Goal: Information Seeking & Learning: Learn about a topic

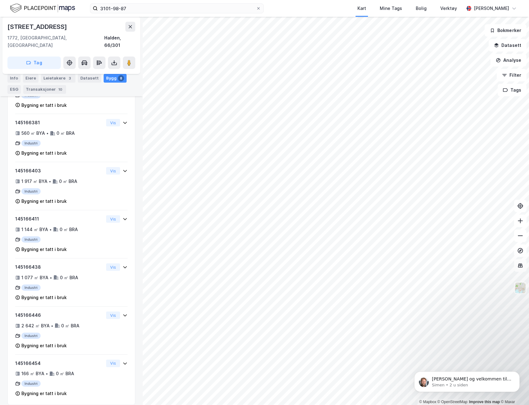
scroll to position [208, 0]
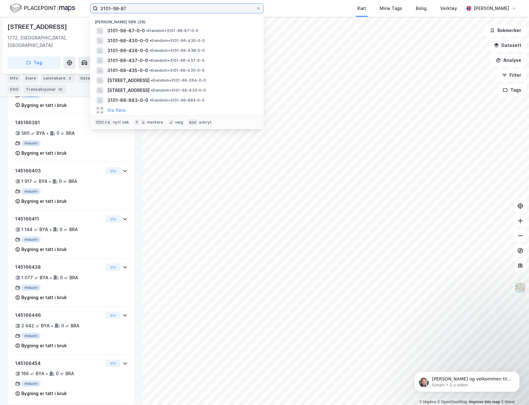
drag, startPoint x: 113, startPoint y: 8, endPoint x: 204, endPoint y: 10, distance: 91.0
click at [204, 10] on input "3101-98-87" at bounding box center [177, 8] width 158 height 9
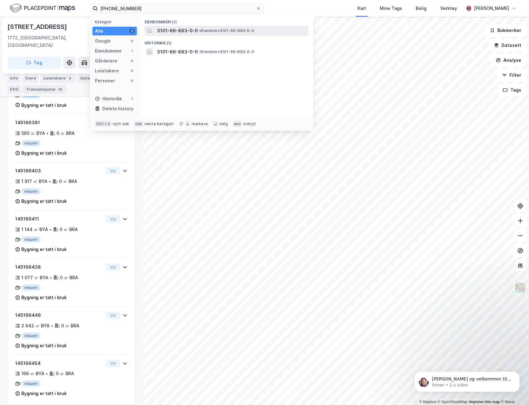
click at [192, 33] on span "3101-66-883-0-0" at bounding box center [177, 30] width 41 height 7
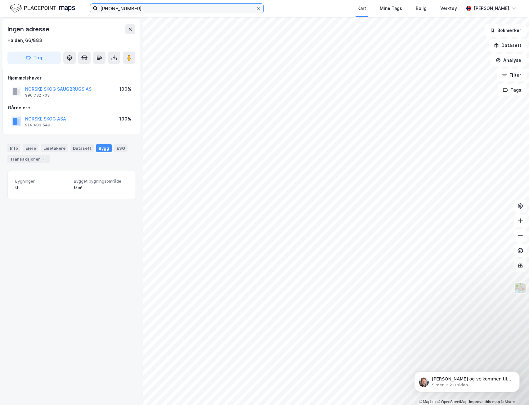
click at [124, 10] on input "[PHONE_NUMBER]" at bounding box center [177, 8] width 158 height 9
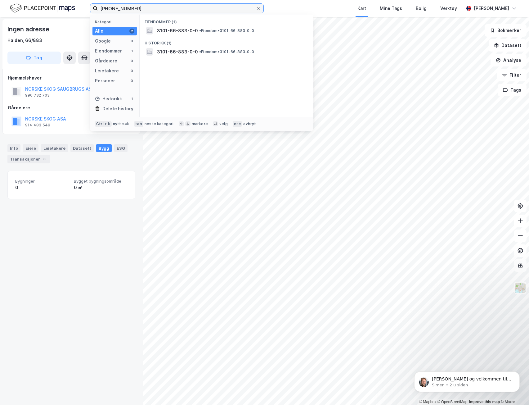
click at [124, 10] on input "[PHONE_NUMBER]" at bounding box center [177, 8] width 158 height 9
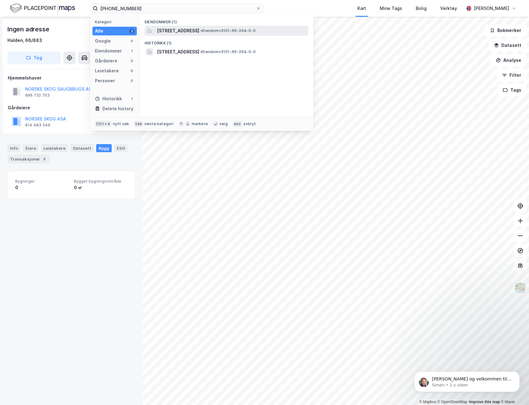
click at [248, 30] on span "• Eiendom • 3101-66-364-0-0" at bounding box center [228, 30] width 55 height 5
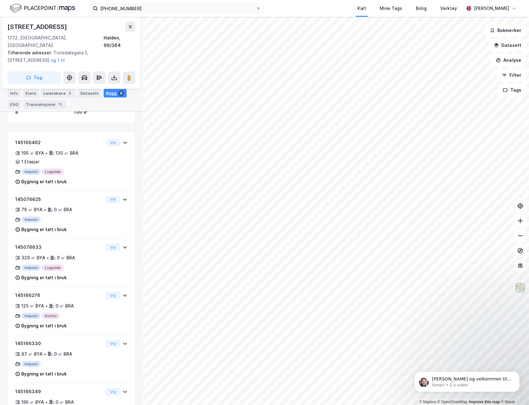
scroll to position [95, 0]
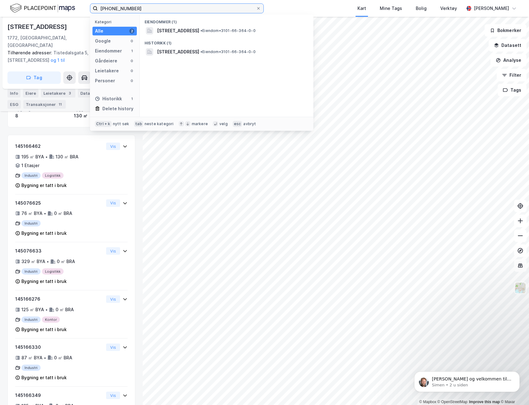
drag, startPoint x: 122, startPoint y: 8, endPoint x: 167, endPoint y: 8, distance: 44.7
click at [167, 8] on input "[PHONE_NUMBER]" at bounding box center [177, 8] width 158 height 9
click at [192, 37] on div "Historikk (1)" at bounding box center [227, 41] width 174 height 11
click at [199, 30] on span "•" at bounding box center [200, 30] width 2 height 5
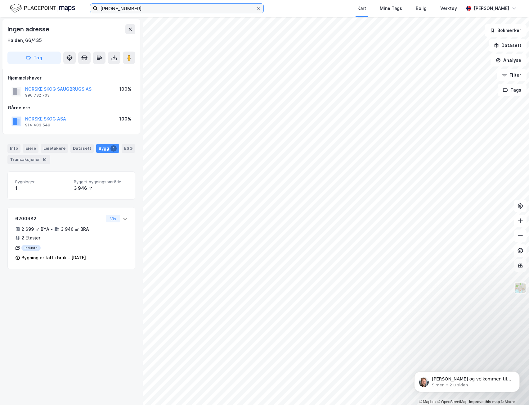
drag, startPoint x: 128, startPoint y: 9, endPoint x: 168, endPoint y: 11, distance: 39.8
click at [150, 10] on input "[PHONE_NUMBER]" at bounding box center [177, 8] width 158 height 9
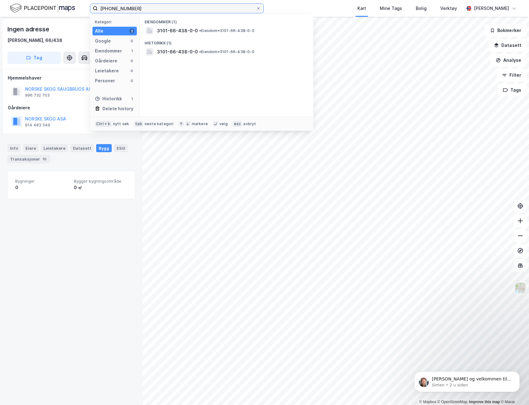
click at [155, 11] on input "[PHONE_NUMBER]" at bounding box center [177, 8] width 158 height 9
click at [207, 35] on div "3101-66-437-0-0 • Eiendom • 3101-66-437-0-0" at bounding box center [227, 31] width 164 height 10
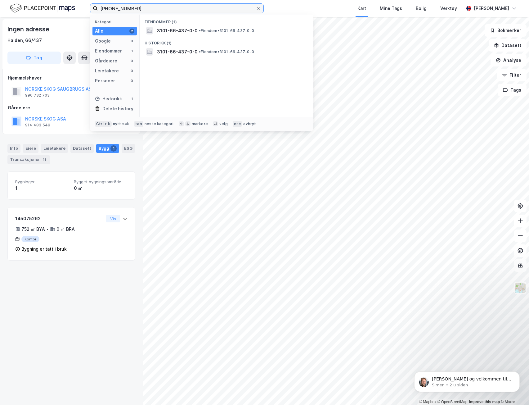
drag, startPoint x: 128, startPoint y: 8, endPoint x: 143, endPoint y: 12, distance: 16.4
click at [143, 12] on input "[PHONE_NUMBER]" at bounding box center [177, 8] width 158 height 9
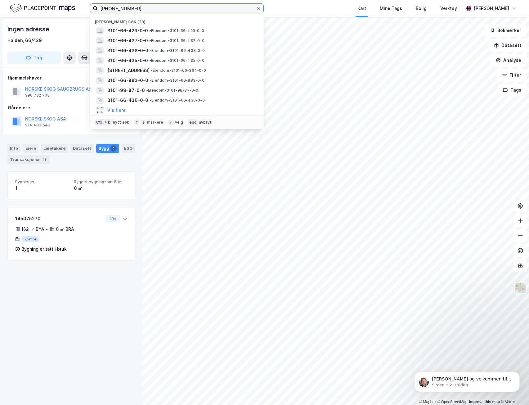
drag, startPoint x: 125, startPoint y: 9, endPoint x: 149, endPoint y: 10, distance: 24.2
click at [149, 10] on input "[PHONE_NUMBER]" at bounding box center [177, 8] width 158 height 9
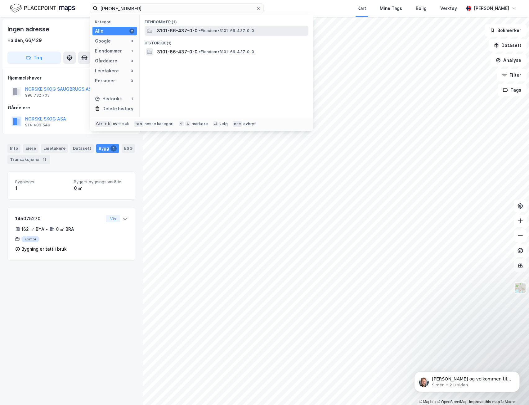
click at [231, 29] on span "• Eiendom • 3101-66-437-0-0" at bounding box center [226, 30] width 55 height 5
drag, startPoint x: 126, startPoint y: 9, endPoint x: 139, endPoint y: 8, distance: 12.8
click at [139, 8] on input "[PHONE_NUMBER]" at bounding box center [177, 8] width 158 height 9
click at [181, 34] on div "3101-66-431-0-0 • Eiendom • 3101-66-431-0-0" at bounding box center [227, 31] width 164 height 10
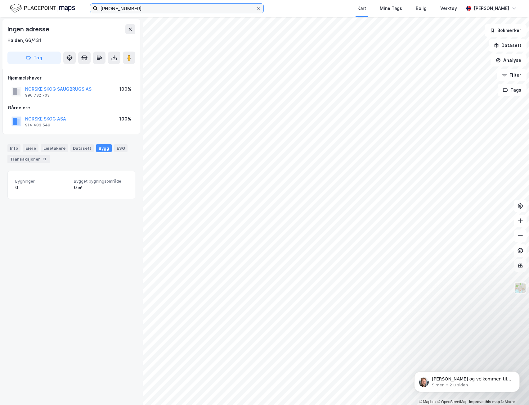
click at [130, 10] on input "[PHONE_NUMBER]" at bounding box center [177, 8] width 158 height 9
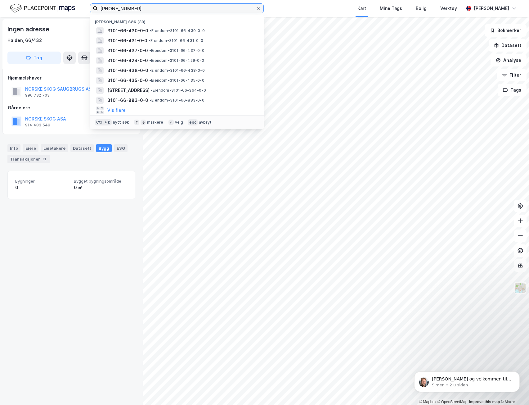
drag, startPoint x: 123, startPoint y: 9, endPoint x: 136, endPoint y: 10, distance: 13.7
click at [136, 10] on input "[PHONE_NUMBER]" at bounding box center [177, 8] width 158 height 9
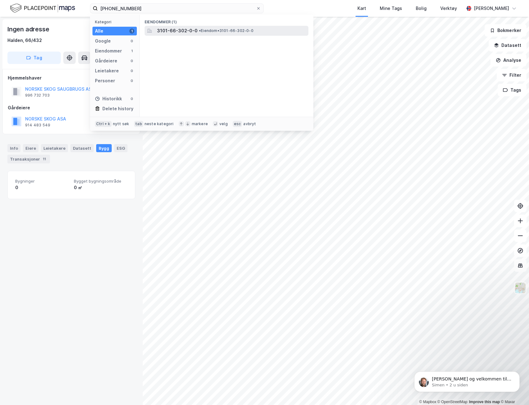
click at [199, 33] on span "• Eiendom • 3101-66-302-0-0" at bounding box center [226, 30] width 55 height 5
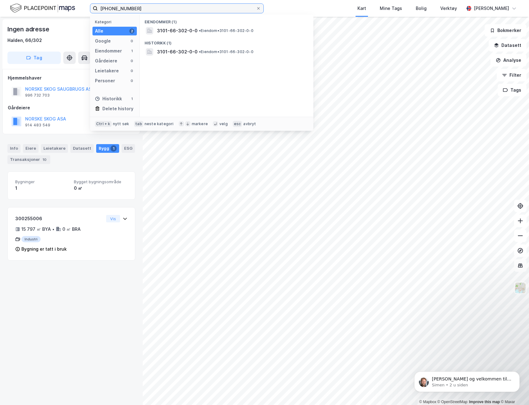
click at [115, 9] on input "[PHONE_NUMBER]" at bounding box center [177, 8] width 158 height 9
drag, startPoint x: 115, startPoint y: 9, endPoint x: 134, endPoint y: 9, distance: 19.9
click at [134, 9] on input "[PHONE_NUMBER]" at bounding box center [177, 8] width 158 height 9
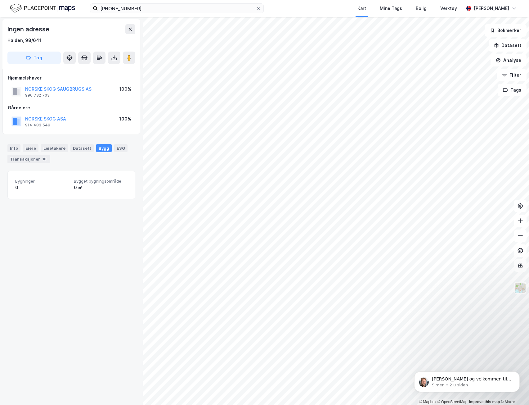
click at [97, 148] on div "Bygg" at bounding box center [104, 148] width 16 height 8
click at [78, 179] on span "Bygget bygningsområde" at bounding box center [101, 180] width 54 height 5
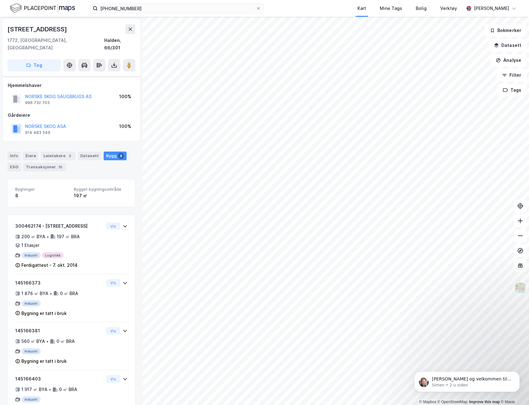
scroll to position [95, 0]
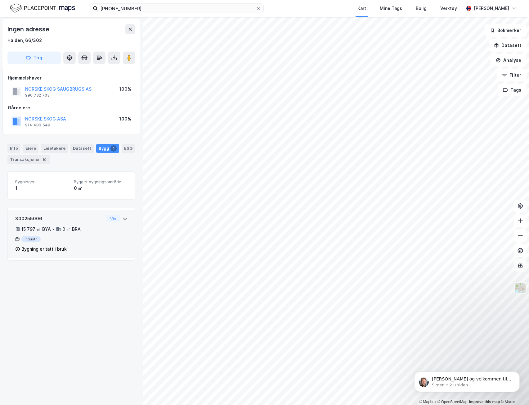
click at [477, 256] on html "[PHONE_NUMBER] Kart Mine Tags Bolig Verktøy [PERSON_NAME] © Mapbox © OpenStreet…" at bounding box center [264, 202] width 529 height 405
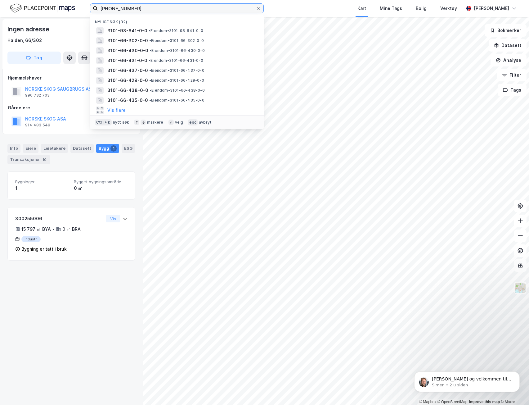
drag, startPoint x: 114, startPoint y: 8, endPoint x: 167, endPoint y: 11, distance: 52.5
click at [167, 11] on input "[PHONE_NUMBER]" at bounding box center [177, 8] width 158 height 9
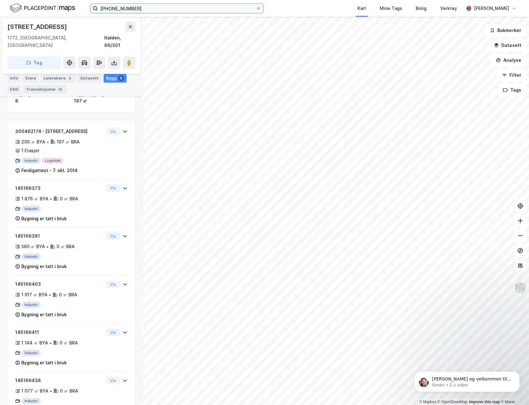
scroll to position [80, 0]
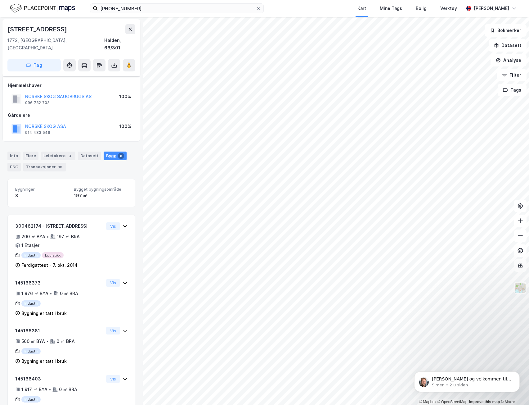
scroll to position [80, 0]
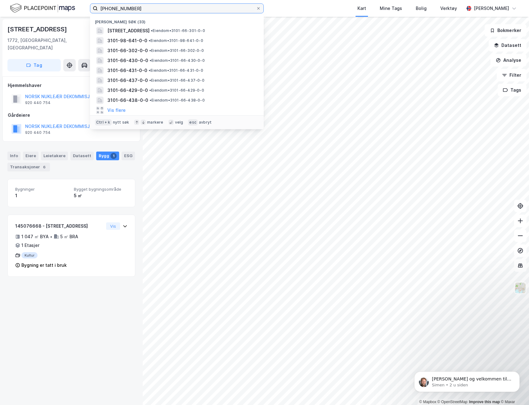
click at [115, 10] on input "[PHONE_NUMBER]" at bounding box center [177, 8] width 158 height 9
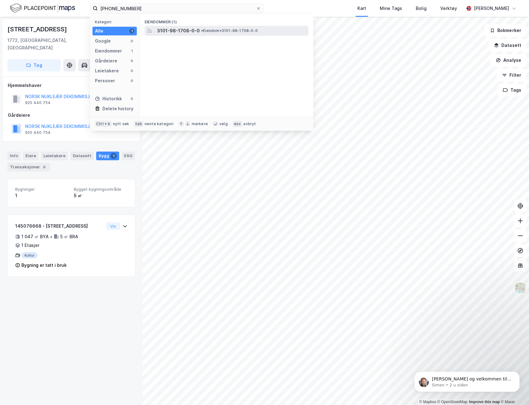
click at [180, 35] on div "3101-98-1708-0-0 • Eiendom • 3101-98-1708-0-0" at bounding box center [227, 31] width 164 height 10
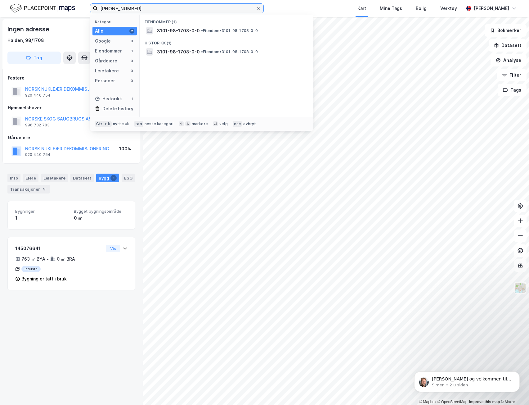
drag, startPoint x: 113, startPoint y: 7, endPoint x: 151, endPoint y: 7, distance: 38.2
click at [151, 7] on input "[PHONE_NUMBER]" at bounding box center [177, 8] width 158 height 9
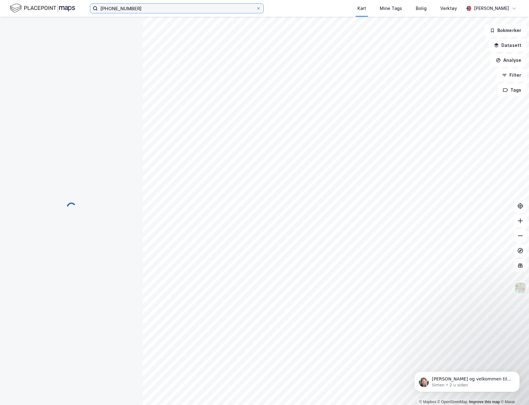
scroll to position [6, 0]
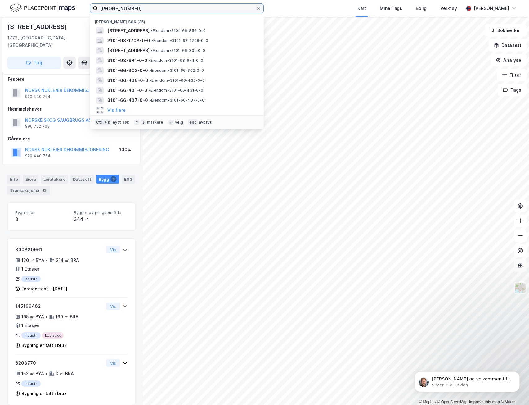
drag, startPoint x: 122, startPoint y: 8, endPoint x: 161, endPoint y: 14, distance: 39.6
click at [161, 14] on div "[PHONE_NUMBER] Nylige søk (35) [STREET_ADDRESS] • Eiendom • 3101-66-856-0-0 310…" at bounding box center [264, 8] width 529 height 17
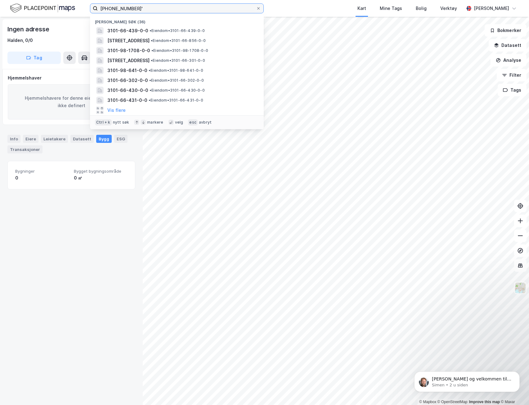
click at [134, 9] on input "[PHONE_NUMBER]'" at bounding box center [177, 8] width 158 height 9
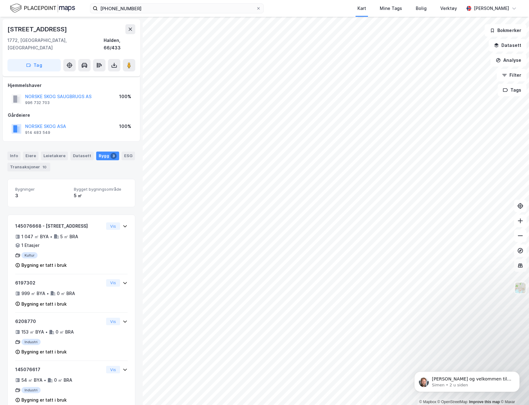
scroll to position [6, 0]
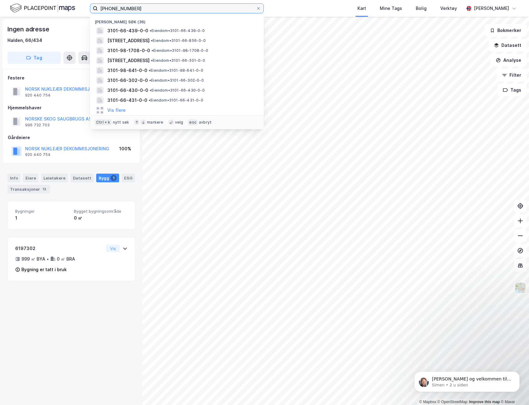
drag, startPoint x: 124, startPoint y: 7, endPoint x: 154, endPoint y: 17, distance: 31.4
click at [154, 13] on div "[PHONE_NUMBER] Nylige søk [PHONE_NUMBER] • Eiendom • 3101-66-439-0-0 [STREET_AD…" at bounding box center [177, 8] width 174 height 10
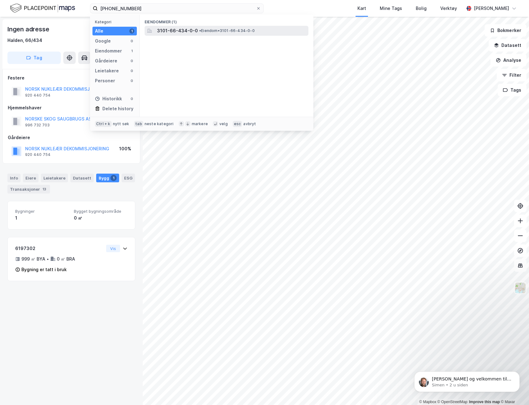
click at [177, 28] on span "3101-66-434-0-0" at bounding box center [177, 30] width 41 height 7
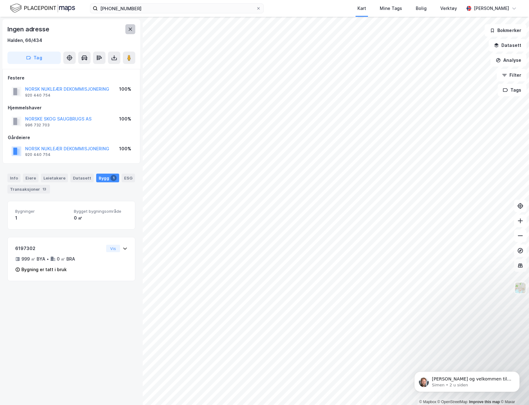
click at [132, 31] on icon at bounding box center [130, 29] width 3 height 3
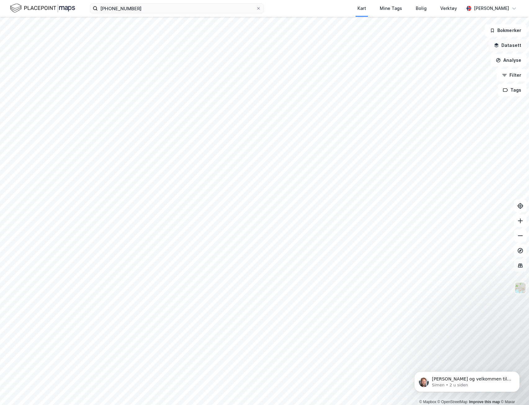
click at [477, 47] on button "Datasett" at bounding box center [508, 45] width 38 height 12
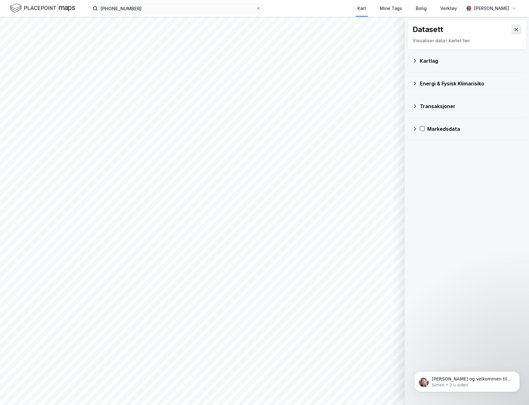
click at [431, 64] on div "Kartlag" at bounding box center [471, 60] width 102 height 7
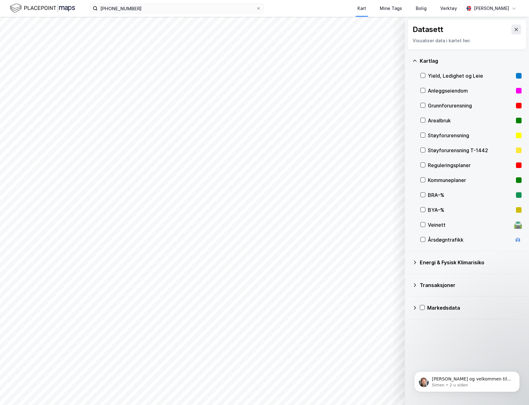
drag, startPoint x: 511, startPoint y: 28, endPoint x: 509, endPoint y: 32, distance: 4.6
click at [477, 29] on icon at bounding box center [516, 29] width 3 height 3
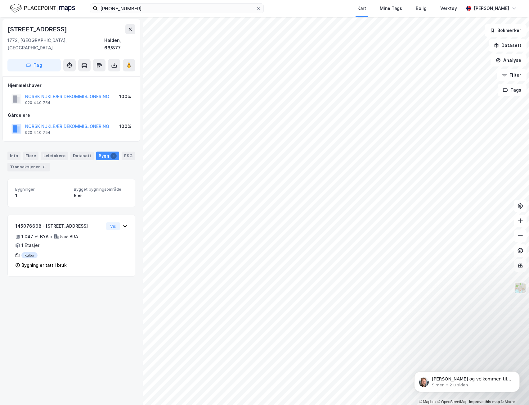
click at [477, 256] on img at bounding box center [521, 288] width 12 height 12
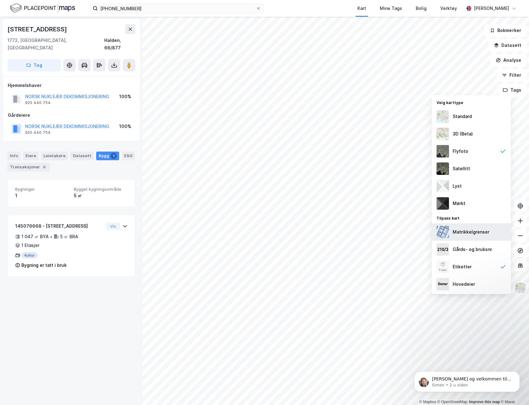
click at [477, 236] on div "Matrikkelgrenser" at bounding box center [471, 231] width 79 height 17
click at [105, 256] on div "Tistedalsgata 20 1772, [GEOGRAPHIC_DATA], Østfold Halden, 66/877 Tag Hjemmelsha…" at bounding box center [71, 211] width 143 height 388
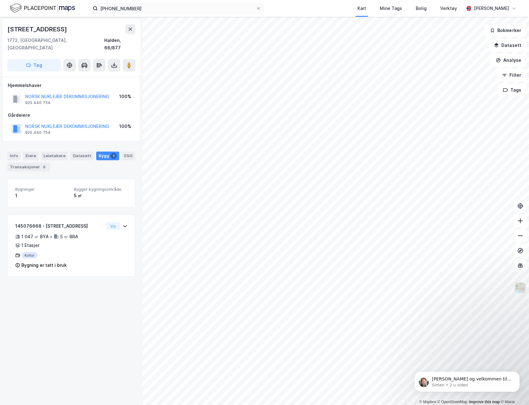
click at [477, 256] on div "© Mapbox © OpenStreetMap Improve this map © Maxar [STREET_ADDRESS], [STREET_ADD…" at bounding box center [264, 211] width 529 height 388
click at [477, 256] on img at bounding box center [521, 288] width 12 height 12
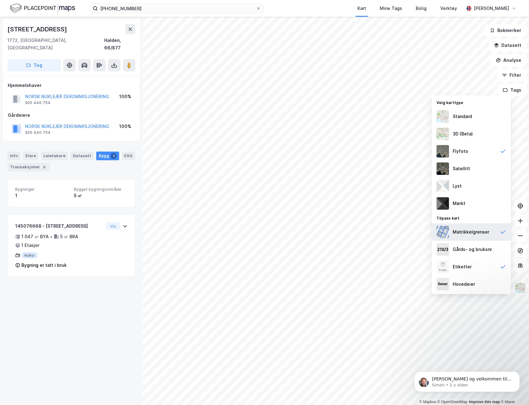
click at [477, 237] on div "Matrikkelgrenser" at bounding box center [471, 231] width 79 height 17
click at [477, 253] on div "Gårds- og bruksnr." at bounding box center [471, 249] width 79 height 17
click at [477, 130] on div "3D (Beta)" at bounding box center [471, 133] width 79 height 17
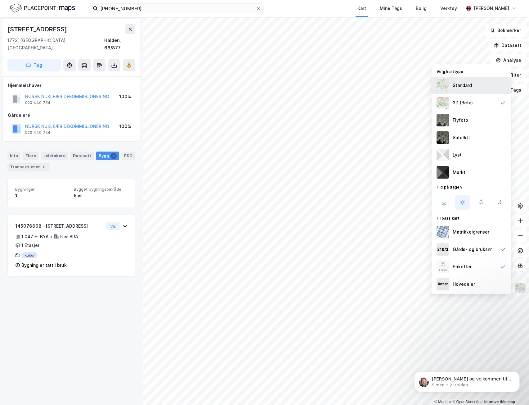
click at [463, 85] on div "Standard" at bounding box center [462, 85] width 19 height 7
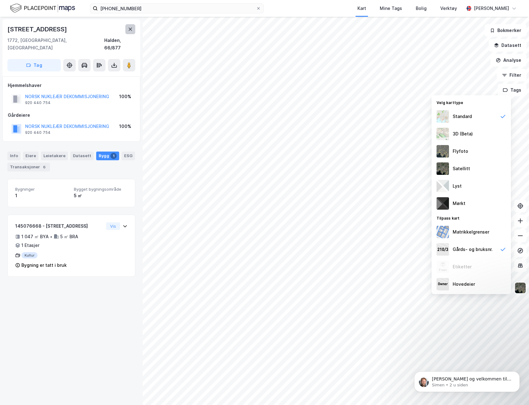
click at [130, 30] on icon at bounding box center [130, 29] width 3 height 3
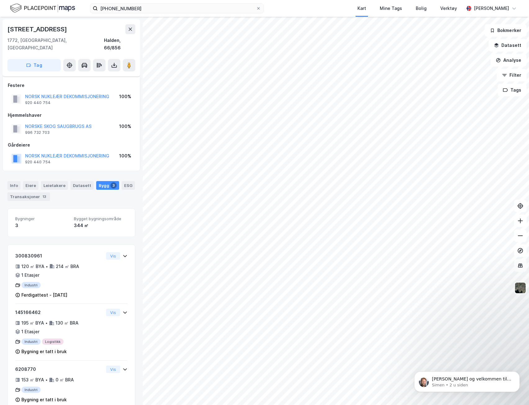
scroll to position [6, 0]
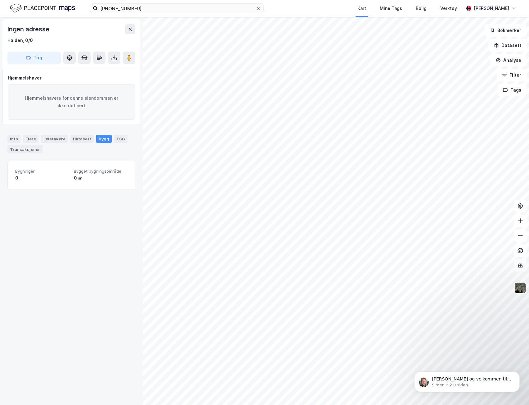
click at [111, 239] on div "Ingen adresse Halden, 0/0 Tag Hjemmelshaver Hjemmelshavere for denne eiendommen…" at bounding box center [71, 211] width 143 height 388
click at [145, 12] on div "[PHONE_NUMBER] Kart Mine Tags Bolig Verktøy [PERSON_NAME]" at bounding box center [264, 8] width 529 height 17
click at [143, 6] on input "[PHONE_NUMBER]" at bounding box center [177, 8] width 158 height 9
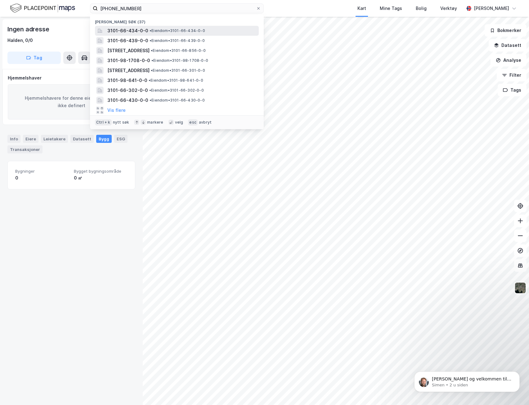
click at [143, 30] on span "3101-66-434-0-0" at bounding box center [127, 30] width 41 height 7
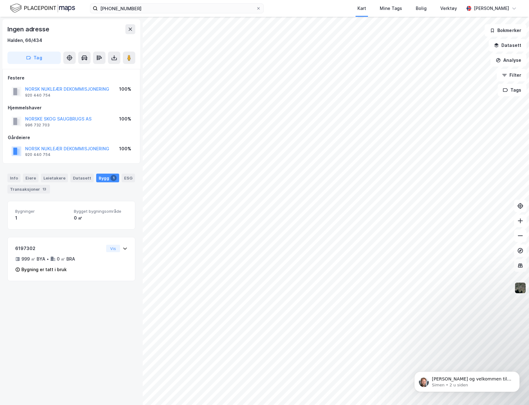
click at [477, 256] on img at bounding box center [521, 288] width 12 height 12
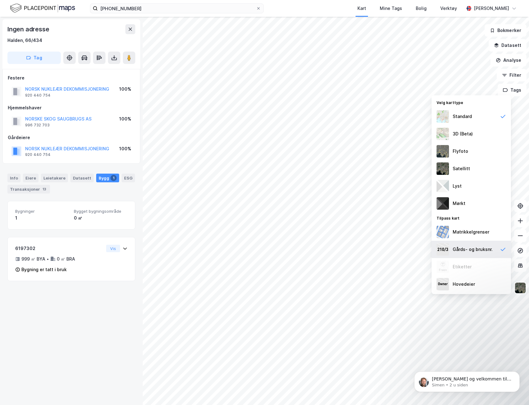
click at [473, 254] on div "Gårds- og bruksnr." at bounding box center [471, 249] width 79 height 17
click at [126, 27] on button at bounding box center [130, 29] width 10 height 10
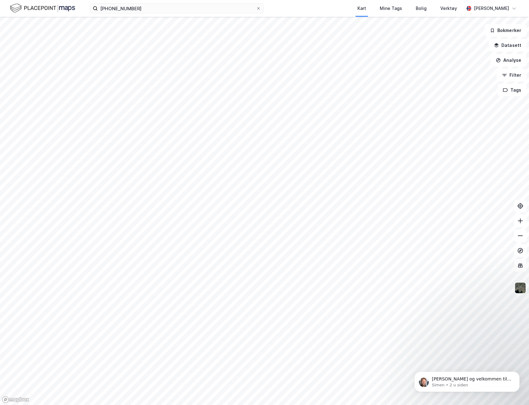
click at [447, 256] on body "[PERSON_NAME] og velkommen til Newsec Maps, [PERSON_NAME] det er du lurer på så…" at bounding box center [467, 380] width 119 height 38
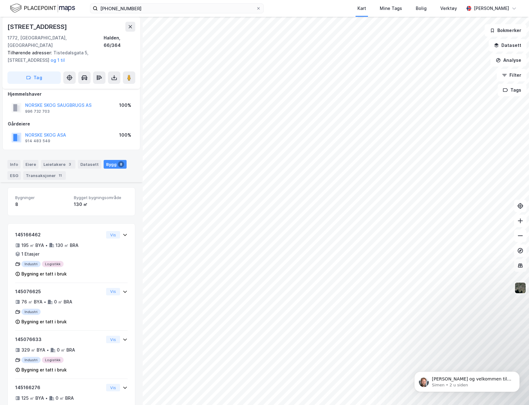
scroll to position [95, 0]
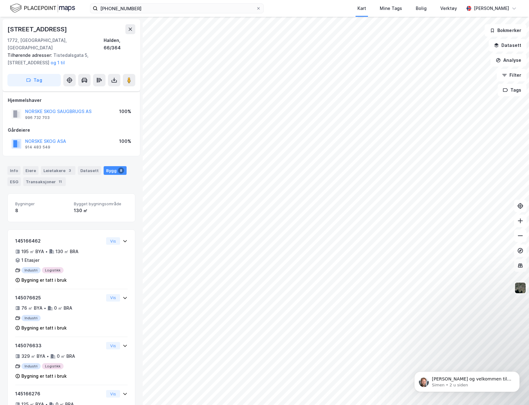
scroll to position [95, 0]
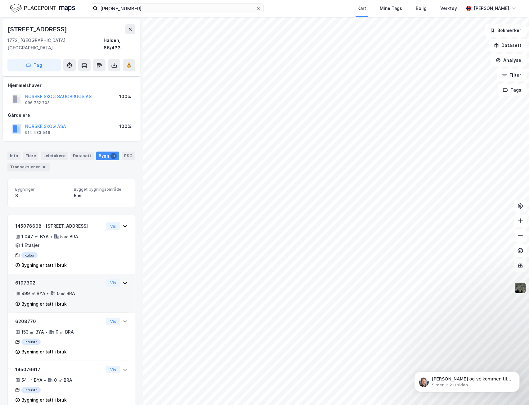
scroll to position [7, 0]
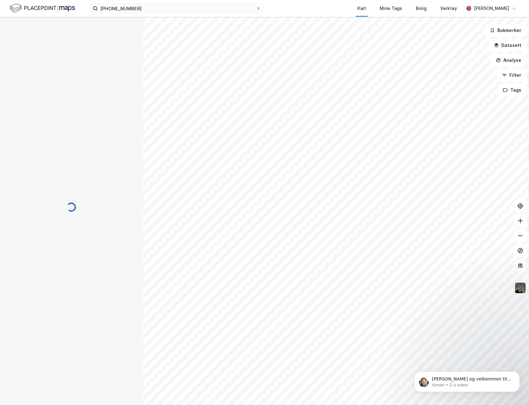
click at [477, 256] on img at bounding box center [521, 288] width 12 height 12
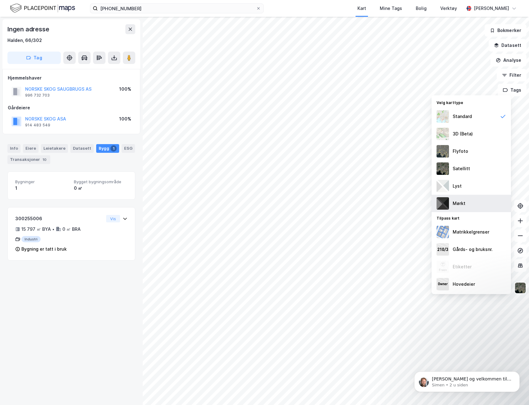
click at [466, 202] on div "Mørkt" at bounding box center [471, 203] width 79 height 17
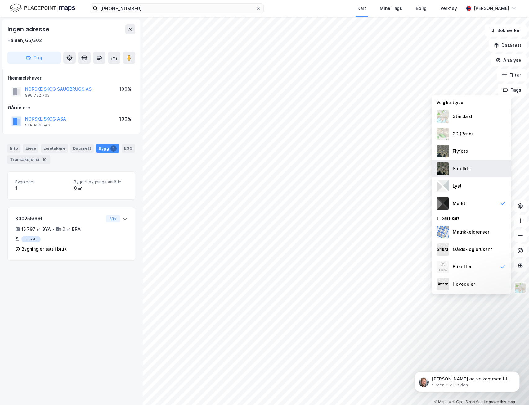
click at [459, 168] on div "Satellitt" at bounding box center [461, 168] width 17 height 7
click at [468, 154] on div "Flyfoto" at bounding box center [471, 150] width 79 height 17
click at [468, 171] on div "Satellitt" at bounding box center [461, 168] width 17 height 7
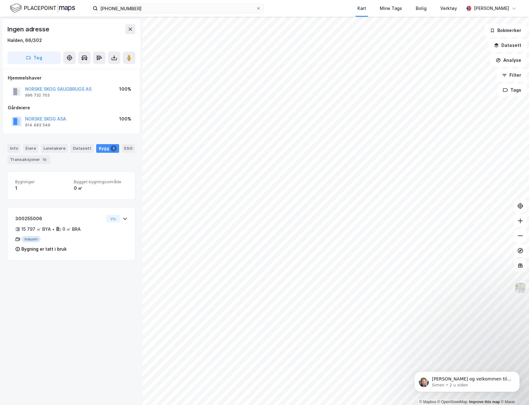
click at [70, 256] on div "Ingen adresse Halden, 66/302 Tag Hjemmelshaver NORSKE SKOG SAUGBRUGS AS 996 732…" at bounding box center [71, 211] width 143 height 388
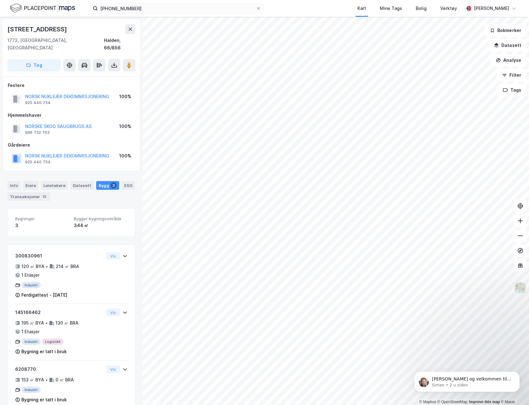
click at [477, 256] on img at bounding box center [521, 288] width 12 height 12
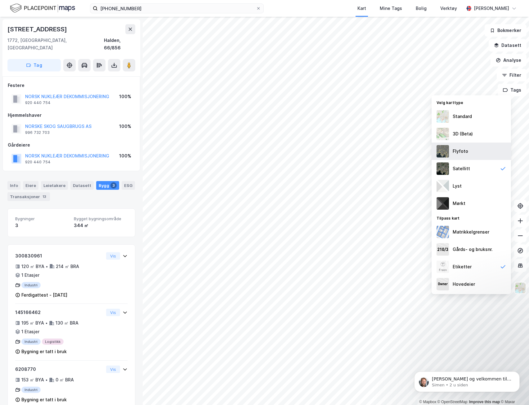
click at [470, 149] on div "Flyfoto" at bounding box center [471, 150] width 79 height 17
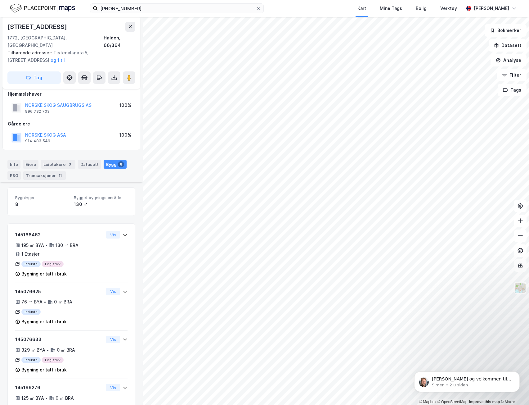
scroll to position [143, 0]
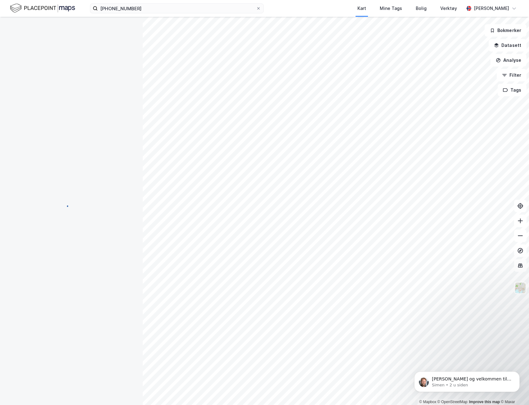
scroll to position [6, 0]
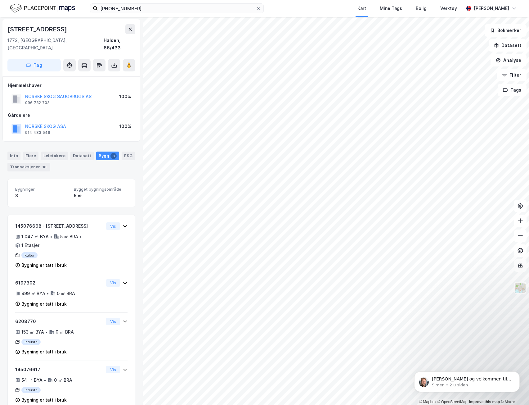
scroll to position [6, 0]
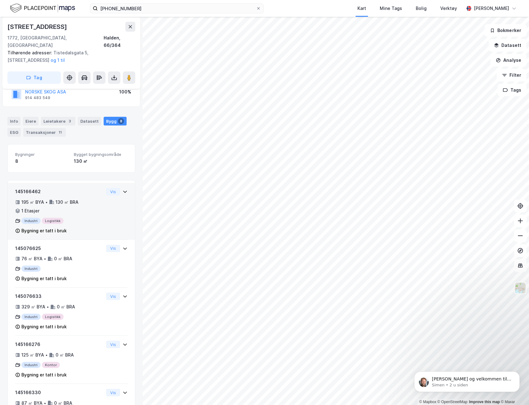
scroll to position [42, 0]
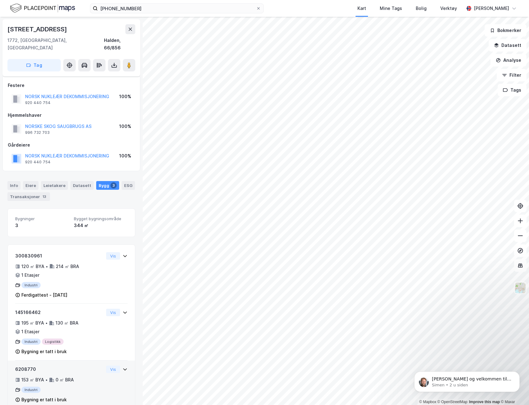
scroll to position [6, 0]
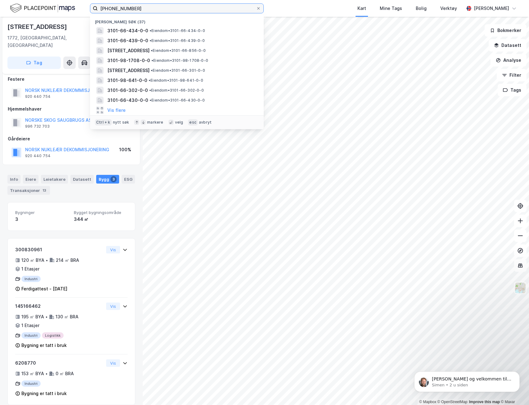
drag, startPoint x: 114, startPoint y: 9, endPoint x: 145, endPoint y: 8, distance: 31.4
click at [145, 8] on input "[PHONE_NUMBER]" at bounding box center [177, 8] width 158 height 9
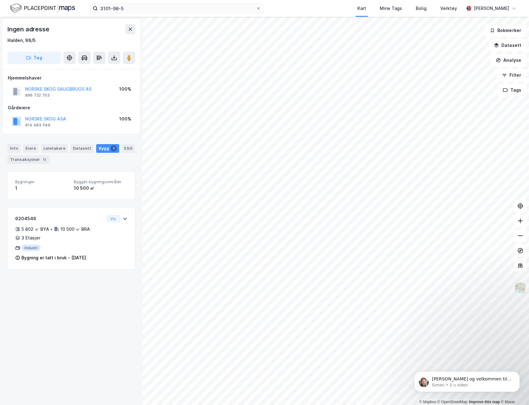
click at [477, 256] on img at bounding box center [521, 288] width 12 height 12
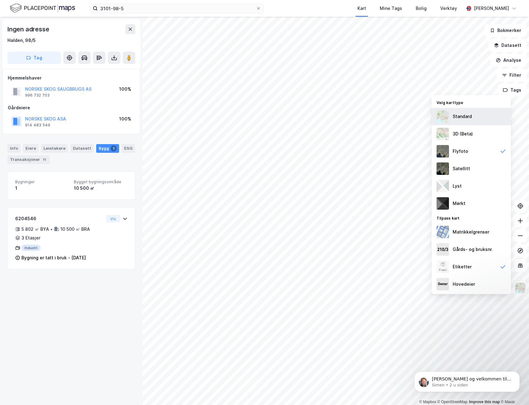
click at [465, 122] on div "Standard" at bounding box center [471, 116] width 79 height 17
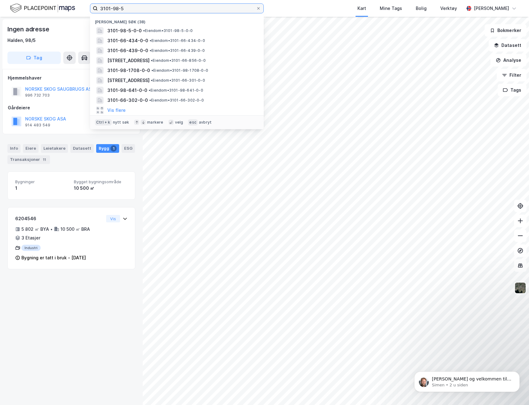
drag, startPoint x: 113, startPoint y: 8, endPoint x: 144, endPoint y: 4, distance: 31.3
click at [144, 4] on input "3101-98-5" at bounding box center [177, 8] width 158 height 9
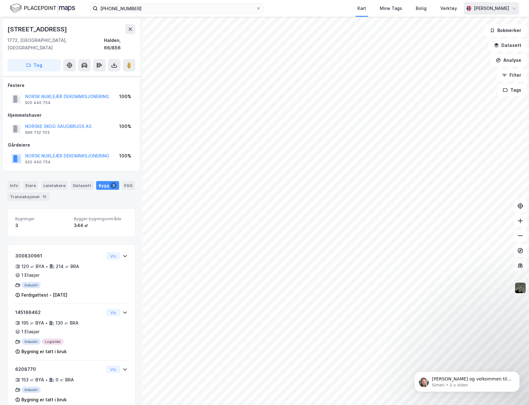
scroll to position [6, 0]
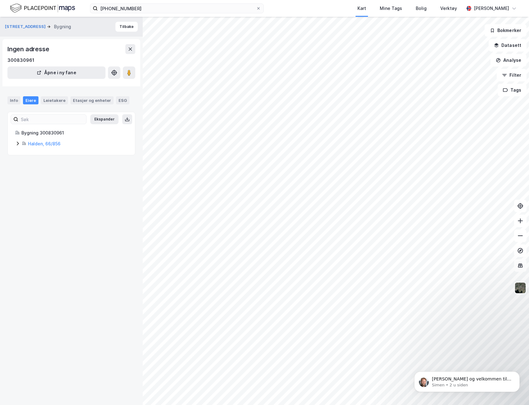
click at [18, 143] on icon at bounding box center [17, 143] width 5 height 5
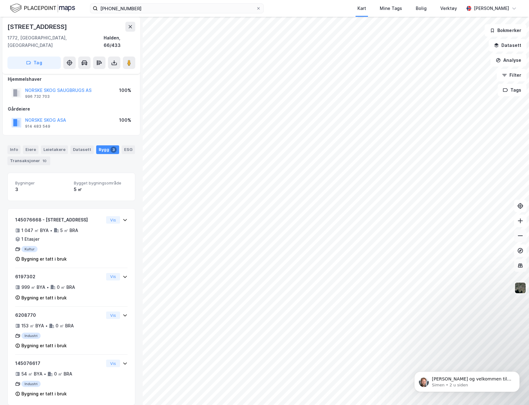
scroll to position [7, 0]
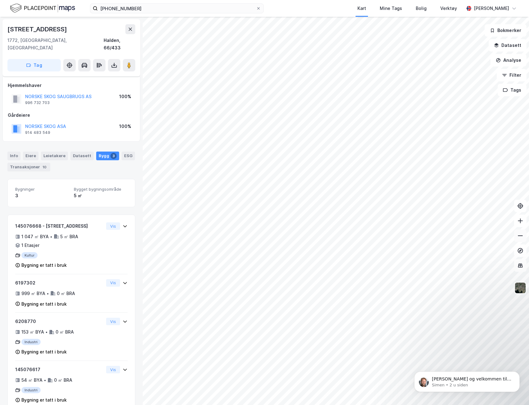
scroll to position [7, 0]
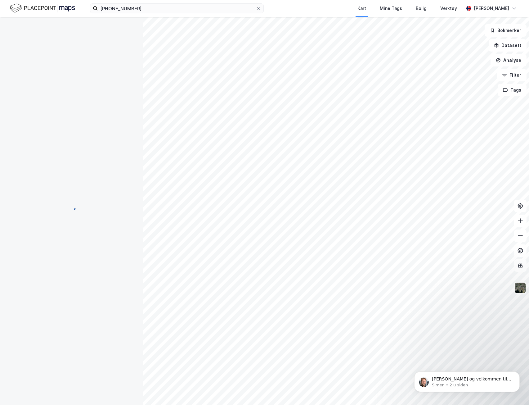
scroll to position [7, 0]
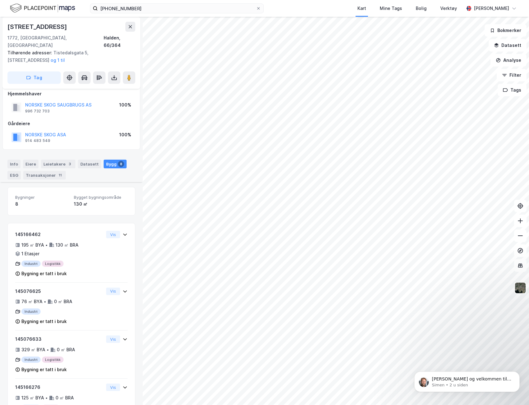
scroll to position [95, 0]
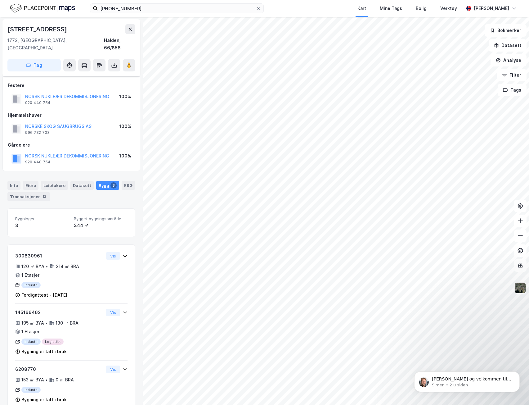
scroll to position [6, 0]
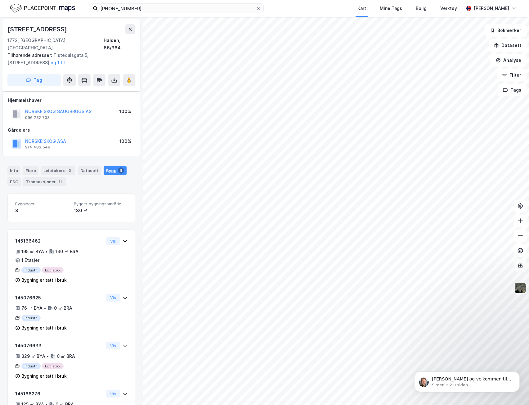
scroll to position [6, 0]
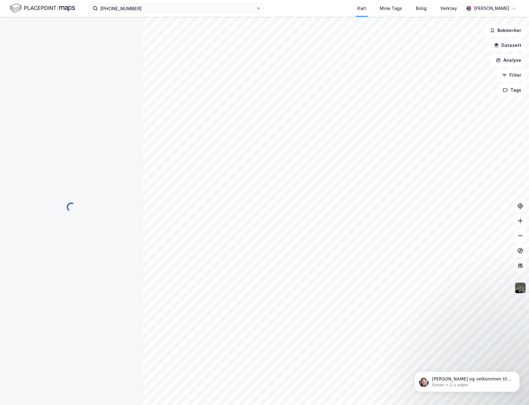
scroll to position [6, 0]
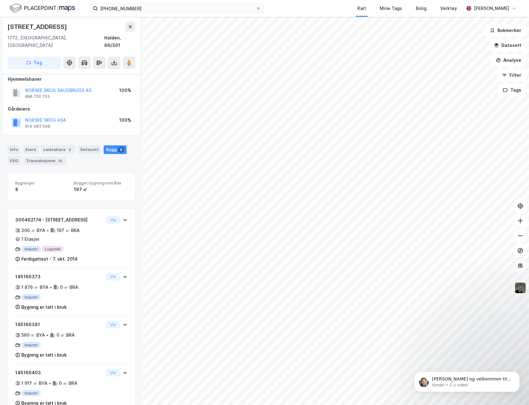
scroll to position [80, 0]
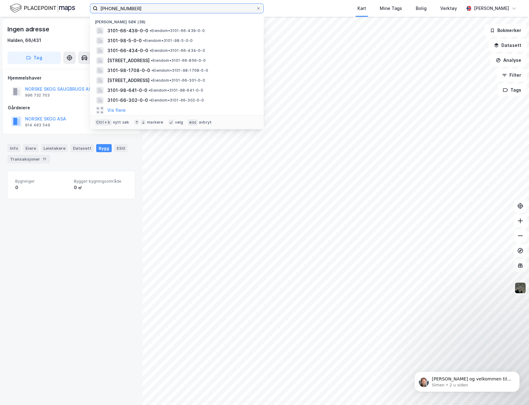
drag, startPoint x: 121, startPoint y: 8, endPoint x: 152, endPoint y: 9, distance: 31.4
click at [152, 9] on input "[PHONE_NUMBER]" at bounding box center [177, 8] width 158 height 9
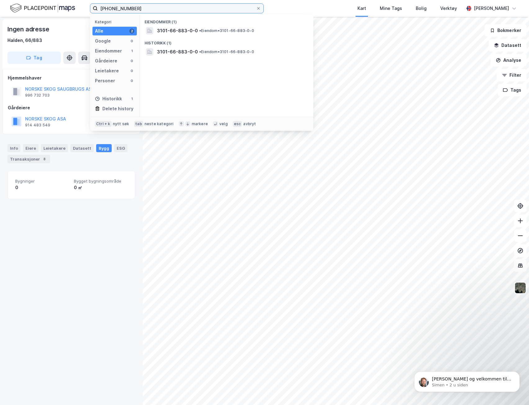
drag, startPoint x: 122, startPoint y: 8, endPoint x: 130, endPoint y: 9, distance: 8.4
click at [130, 9] on input "[PHONE_NUMBER]" at bounding box center [177, 8] width 158 height 9
drag, startPoint x: 128, startPoint y: 8, endPoint x: 162, endPoint y: 11, distance: 33.9
click at [162, 11] on input "[PHONE_NUMBER]" at bounding box center [177, 8] width 158 height 9
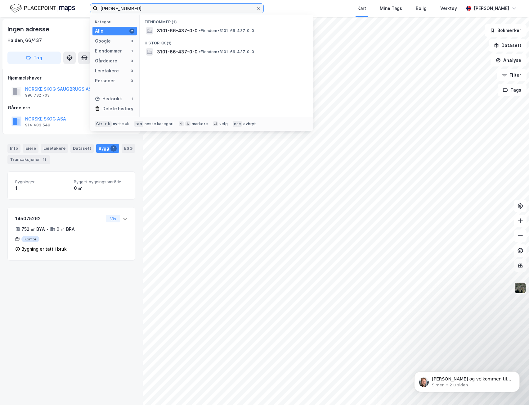
drag, startPoint x: 124, startPoint y: 9, endPoint x: 168, endPoint y: 13, distance: 44.0
click at [168, 13] on div "[PHONE_NUMBER] Kategori Alle 2 Google 0 Eiendommer 1 Gårdeiere 0 Leietakere 0 P…" at bounding box center [264, 8] width 529 height 17
drag, startPoint x: 125, startPoint y: 9, endPoint x: 154, endPoint y: 9, distance: 29.2
click at [154, 9] on input "[PHONE_NUMBER]" at bounding box center [177, 8] width 158 height 9
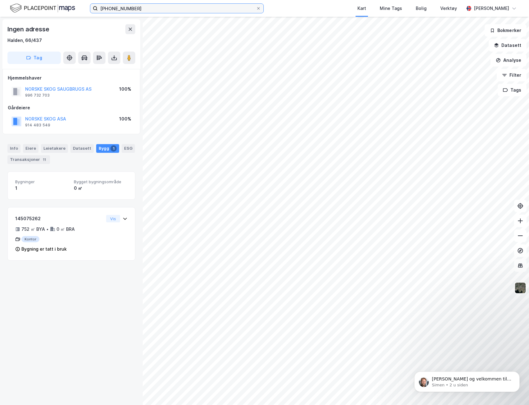
drag, startPoint x: 146, startPoint y: 7, endPoint x: 146, endPoint y: 11, distance: 3.7
click at [146, 7] on input "[PHONE_NUMBER]" at bounding box center [177, 8] width 158 height 9
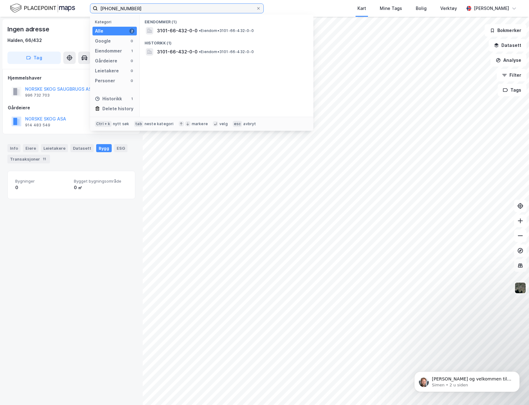
click at [171, 11] on input "[PHONE_NUMBER]" at bounding box center [177, 8] width 158 height 9
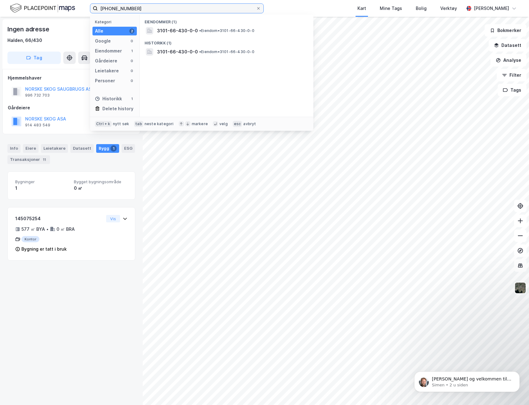
drag, startPoint x: 122, startPoint y: 10, endPoint x: 159, endPoint y: 10, distance: 36.6
click at [159, 10] on input "[PHONE_NUMBER]" at bounding box center [177, 8] width 158 height 9
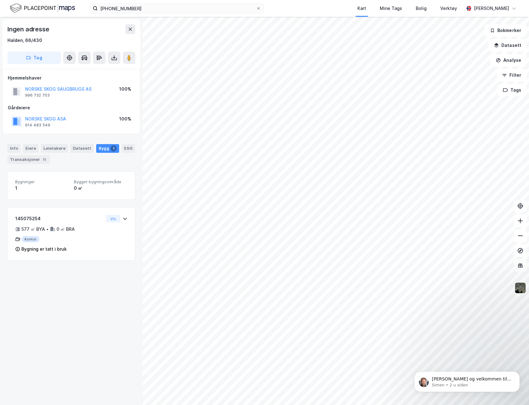
click at [59, 199] on div "© Mapbox © OpenStreetMap Improve this map © Maxar Ingen adresse Halden, 66/430 …" at bounding box center [264, 211] width 529 height 388
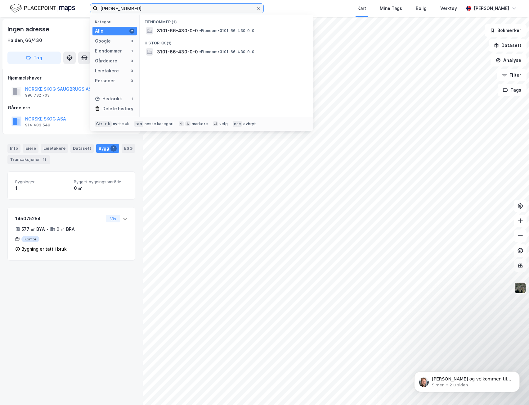
click at [145, 8] on input "[PHONE_NUMBER]" at bounding box center [177, 8] width 158 height 9
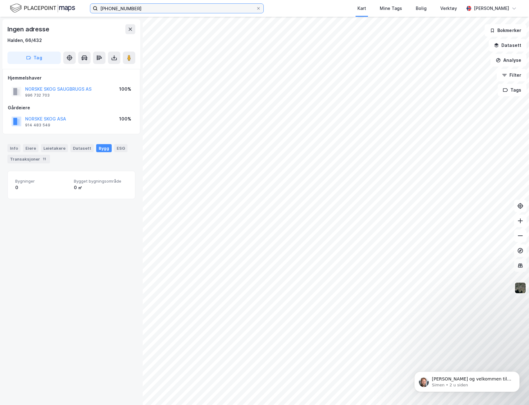
click at [139, 12] on input "[PHONE_NUMBER]" at bounding box center [177, 8] width 158 height 9
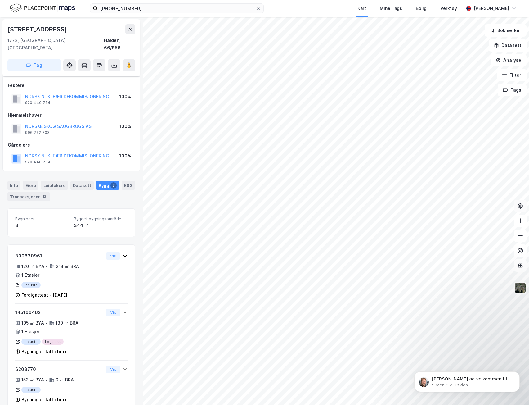
scroll to position [6, 0]
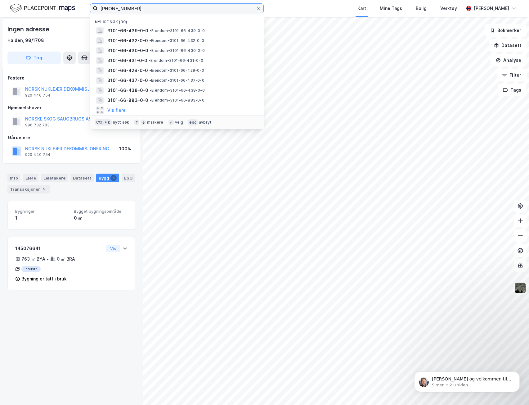
drag, startPoint x: 128, startPoint y: 8, endPoint x: 140, endPoint y: 13, distance: 12.6
click at [140, 13] on label "[PHONE_NUMBER]" at bounding box center [177, 8] width 174 height 10
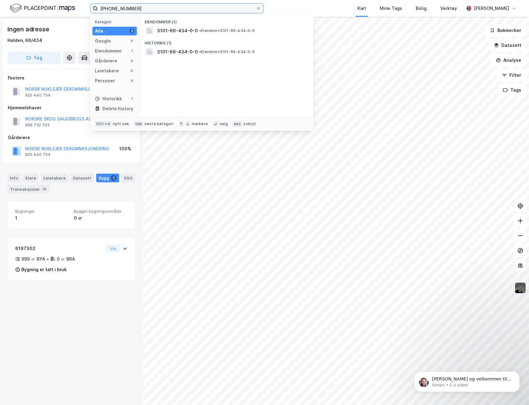
click at [117, 6] on input "[PHONE_NUMBER]" at bounding box center [177, 8] width 158 height 9
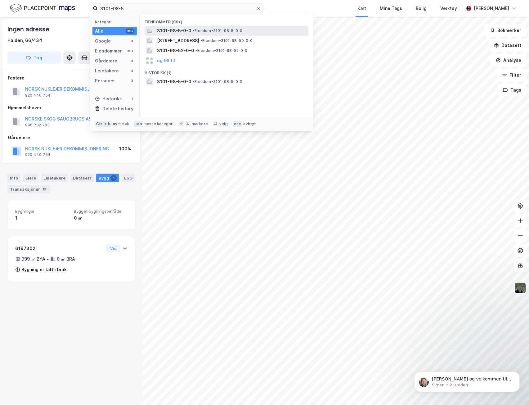
click at [198, 29] on span "• Eiendom • 3101-98-5-0-0" at bounding box center [218, 30] width 50 height 5
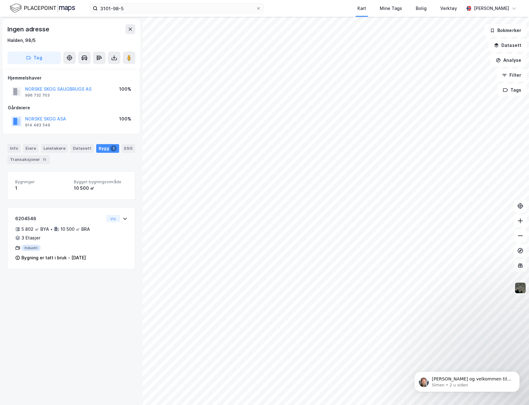
click at [477, 168] on html "3101-98-5 Kart Mine Tags Bolig Verktøy [PERSON_NAME] © Mapbox © OpenStreetMap I…" at bounding box center [264, 202] width 529 height 405
click at [117, 8] on input "3101-98-5" at bounding box center [177, 8] width 158 height 9
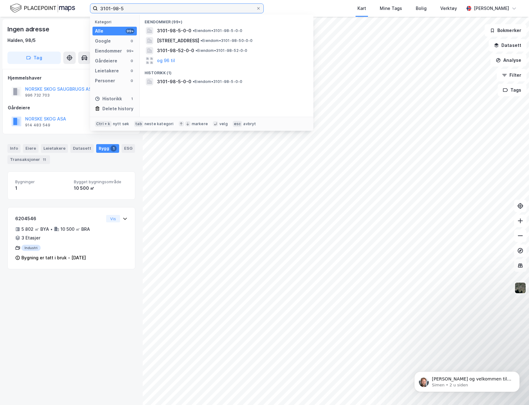
drag, startPoint x: 117, startPoint y: 8, endPoint x: 134, endPoint y: 7, distance: 16.5
click at [134, 7] on input "3101-98-5" at bounding box center [177, 8] width 158 height 9
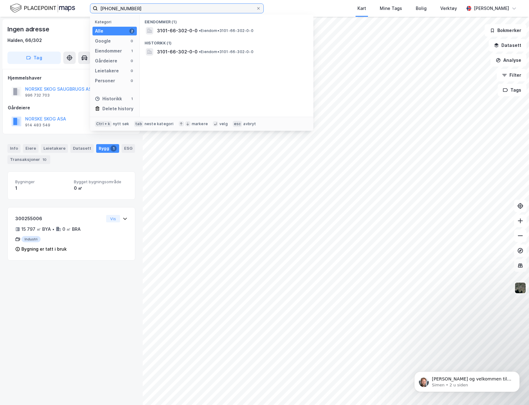
drag, startPoint x: 114, startPoint y: 8, endPoint x: 173, endPoint y: 10, distance: 59.3
click at [173, 10] on input "[PHONE_NUMBER]" at bounding box center [177, 8] width 158 height 9
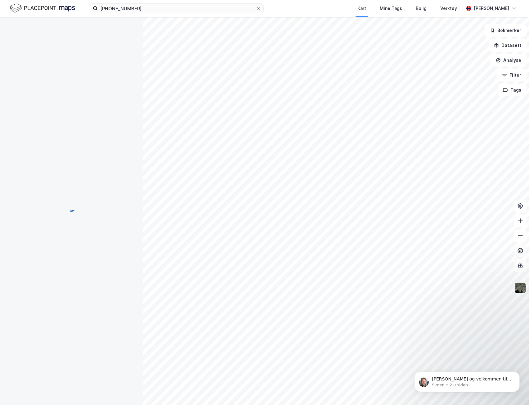
scroll to position [175, 0]
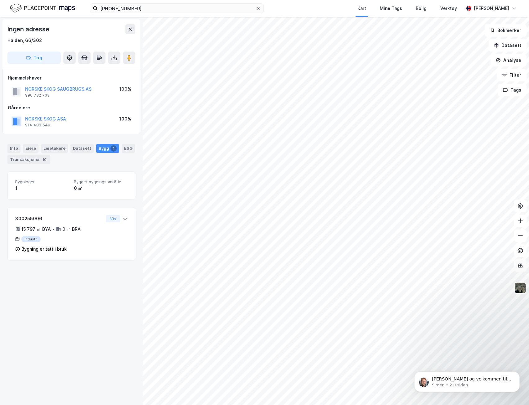
click at [73, 256] on div "Ingen adresse Halden, 66/302 Tag Hjemmelshaver NORSKE SKOG SAUGBRUGS AS 996 732…" at bounding box center [71, 211] width 143 height 388
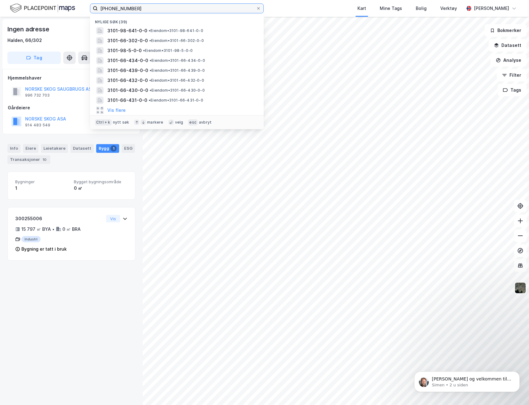
drag, startPoint x: 114, startPoint y: 8, endPoint x: 192, endPoint y: 21, distance: 79.6
click at [186, 11] on input "[PHONE_NUMBER]" at bounding box center [177, 8] width 158 height 9
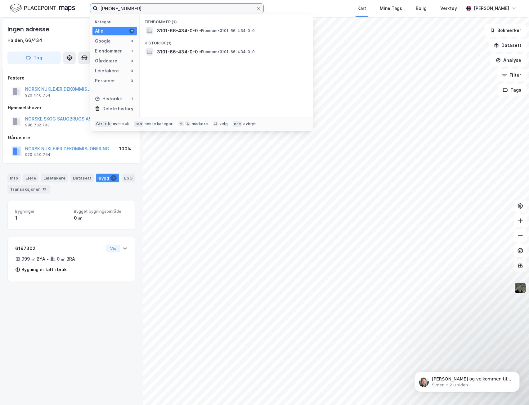
drag, startPoint x: 129, startPoint y: 8, endPoint x: 141, endPoint y: 10, distance: 12.9
click at [141, 10] on input "[PHONE_NUMBER]" at bounding box center [177, 8] width 158 height 9
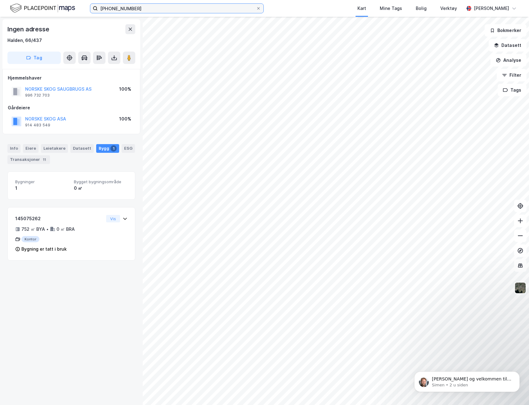
click at [141, 10] on input "[PHONE_NUMBER]" at bounding box center [177, 8] width 158 height 9
type input "[PHONE_NUMBER]"
click at [141, 10] on input "[PHONE_NUMBER]" at bounding box center [177, 8] width 158 height 9
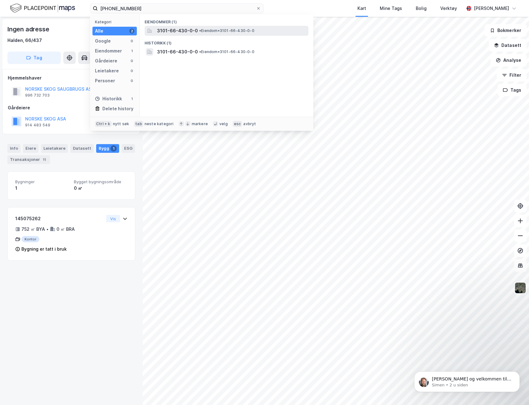
click at [160, 29] on span "3101-66-430-0-0" at bounding box center [177, 30] width 41 height 7
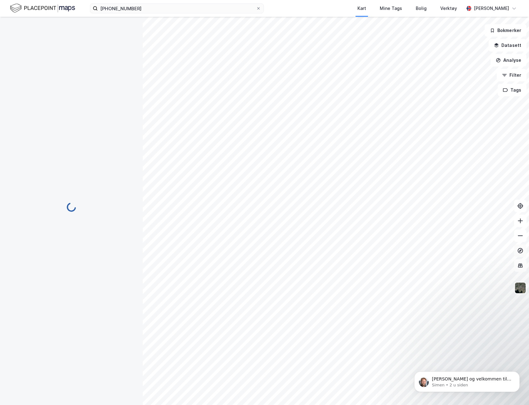
scroll to position [6, 0]
click at [113, 11] on input at bounding box center [181, 8] width 166 height 9
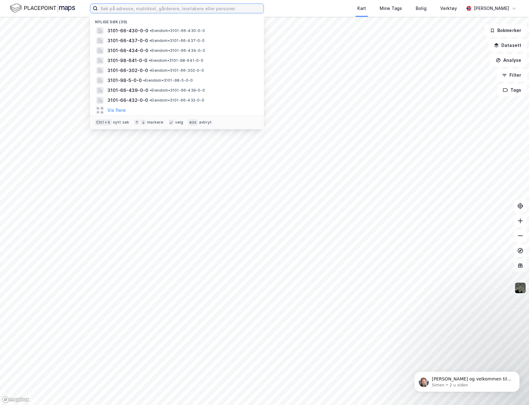
click at [137, 11] on input at bounding box center [181, 8] width 166 height 9
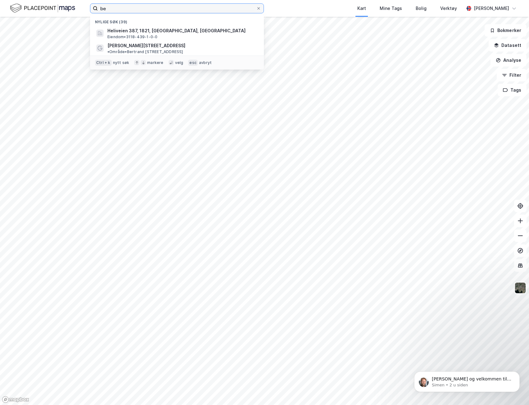
type input "b"
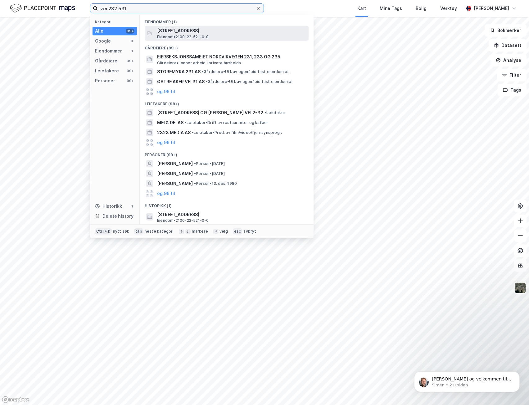
type input "vei 232 531"
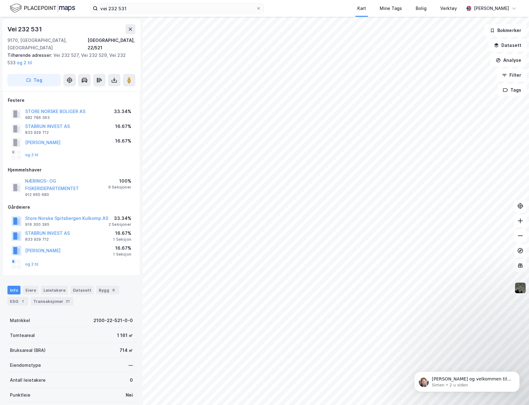
click at [521, 290] on img at bounding box center [520, 288] width 12 height 12
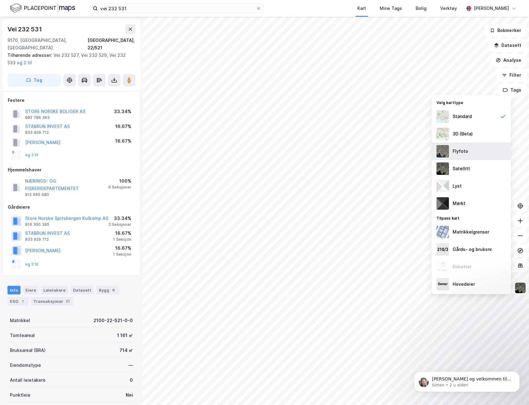
click at [459, 152] on div "Flyfoto" at bounding box center [461, 150] width 16 height 7
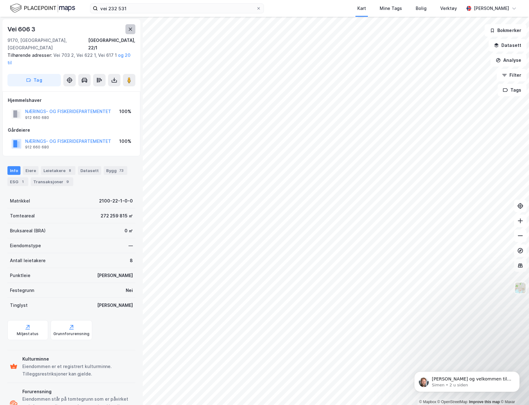
click at [128, 25] on button at bounding box center [130, 29] width 10 height 10
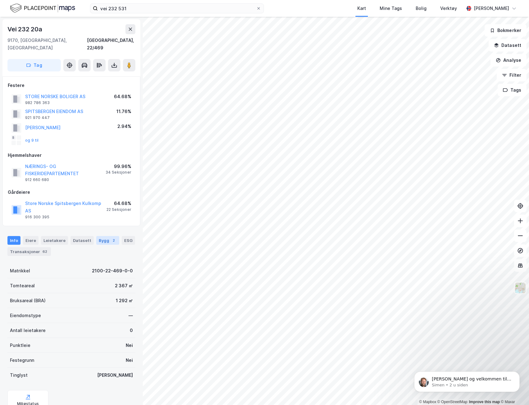
click at [96, 236] on div "Bygg 2" at bounding box center [107, 240] width 23 height 9
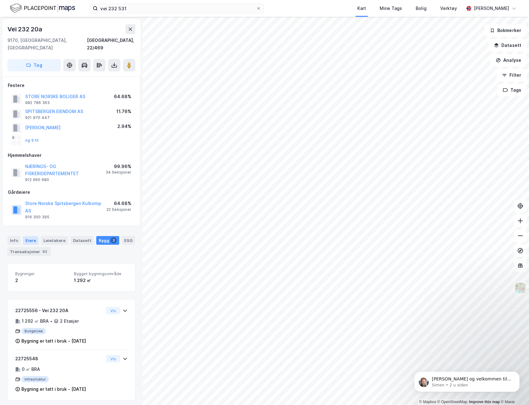
click at [33, 236] on div "Eiere" at bounding box center [31, 240] width 16 height 9
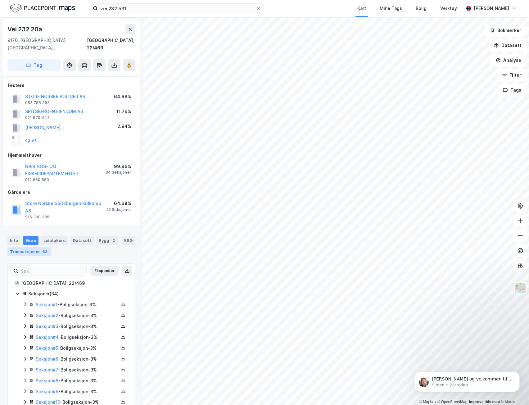
click at [24, 247] on div "Transaksjoner 62" at bounding box center [28, 251] width 43 height 9
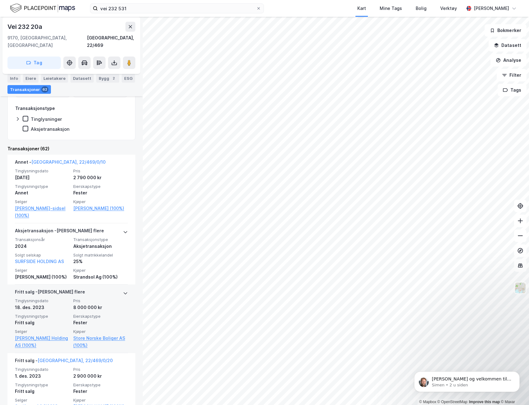
scroll to position [186, 0]
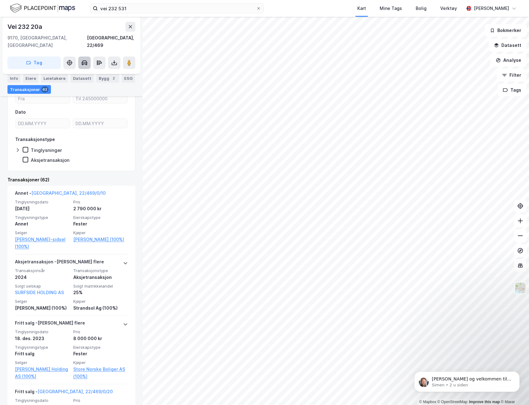
click at [86, 60] on div "© Mapbox © OpenStreetMap Improve this map © Maxar Vei 232 20a 9170, Longyearbye…" at bounding box center [264, 211] width 529 height 388
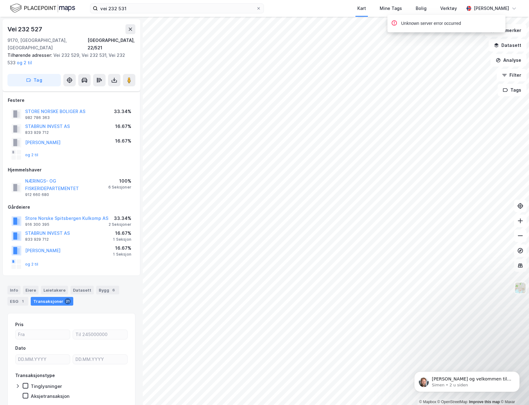
scroll to position [17, 0]
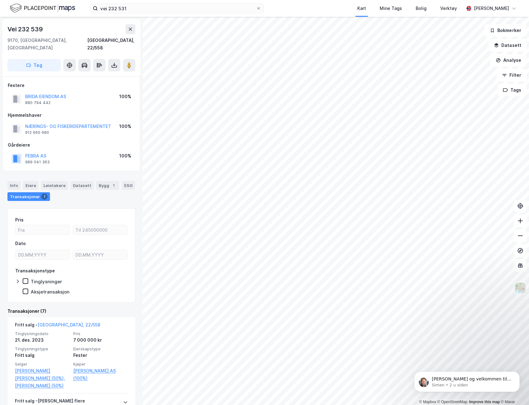
click at [68, 26] on div "Vei 232 539" at bounding box center [71, 29] width 128 height 10
copy div "Vei 232 539"
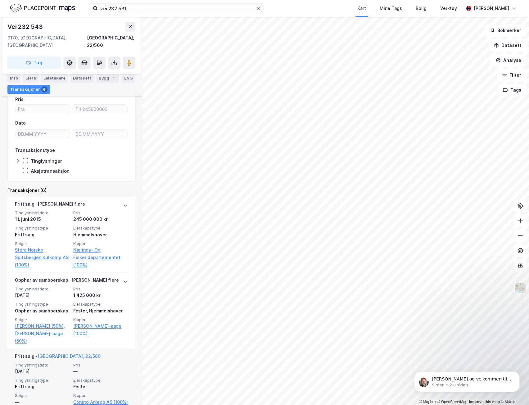
scroll to position [124, 0]
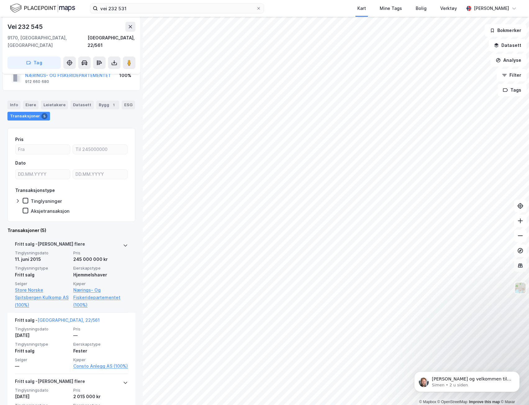
scroll to position [62, 0]
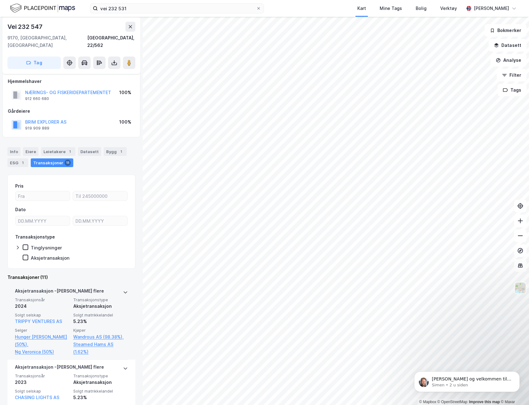
scroll to position [62, 0]
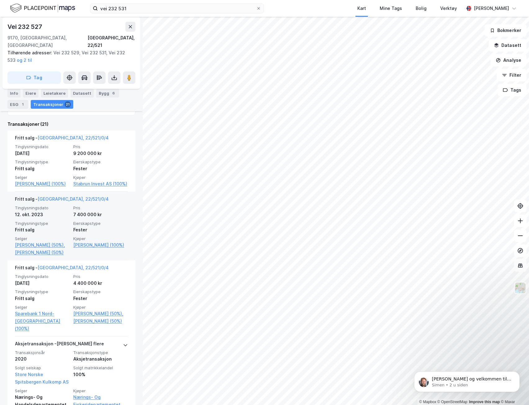
scroll to position [327, 0]
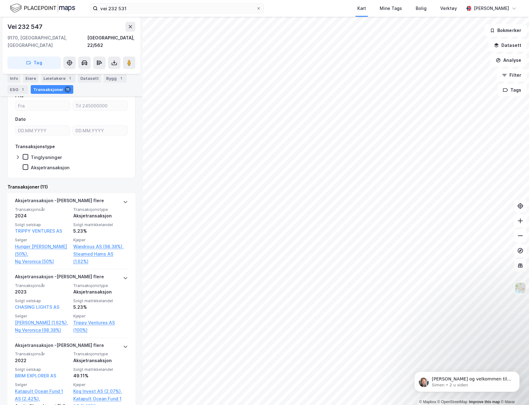
scroll to position [155, 0]
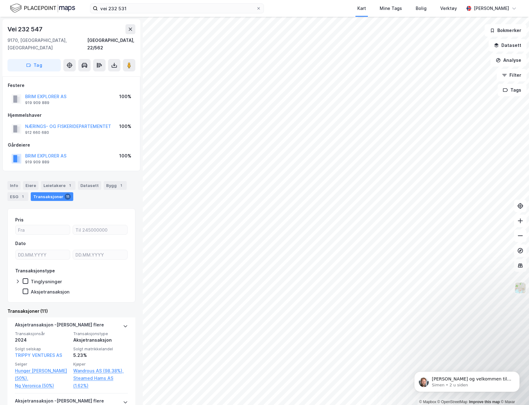
click at [517, 287] on img at bounding box center [520, 288] width 12 height 12
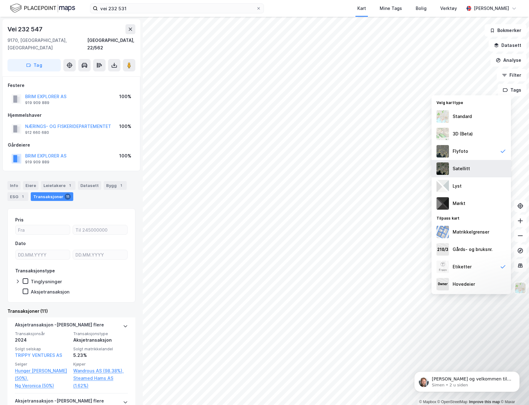
click at [454, 172] on div "Satellitt" at bounding box center [461, 168] width 17 height 7
click at [465, 131] on div "3D (Beta)" at bounding box center [463, 133] width 20 height 7
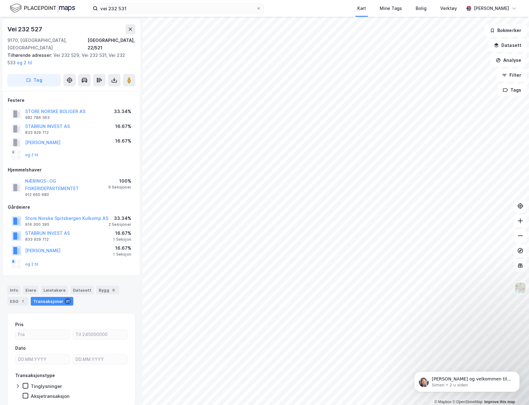
scroll to position [17, 0]
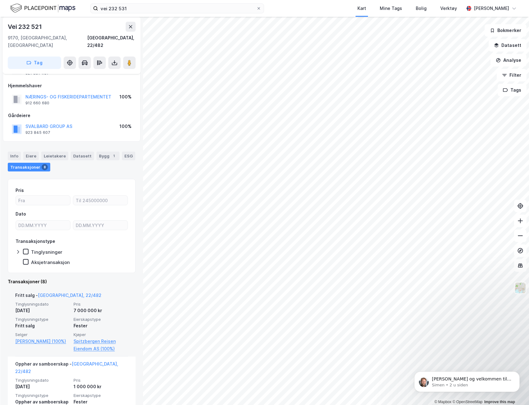
scroll to position [62, 0]
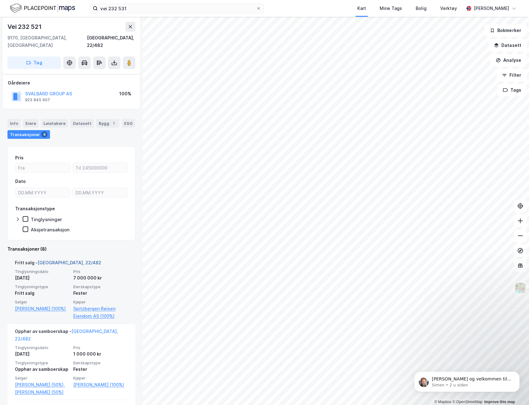
click at [60, 260] on link "Svalbard, 22/482" at bounding box center [70, 262] width 64 height 5
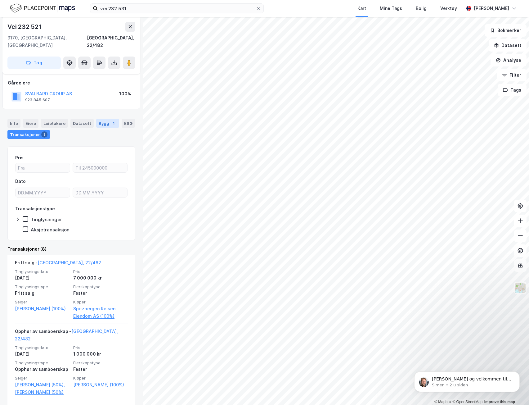
click at [99, 119] on div "Bygg 1" at bounding box center [107, 123] width 23 height 9
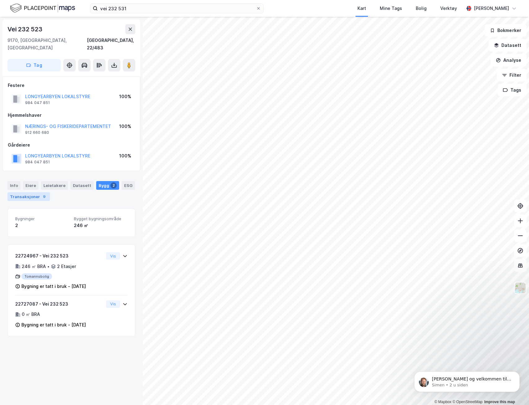
drag, startPoint x: 17, startPoint y: 189, endPoint x: 26, endPoint y: 188, distance: 9.0
click at [18, 192] on div "Transaksjoner 9" at bounding box center [28, 196] width 43 height 9
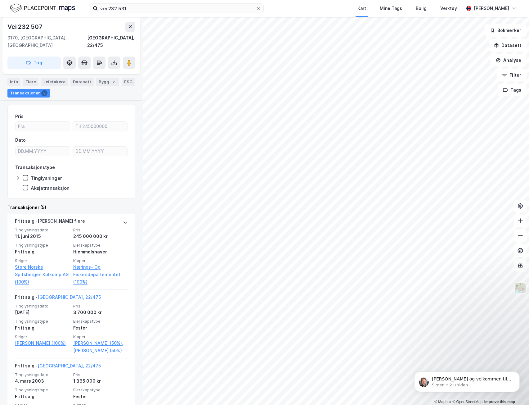
scroll to position [93, 0]
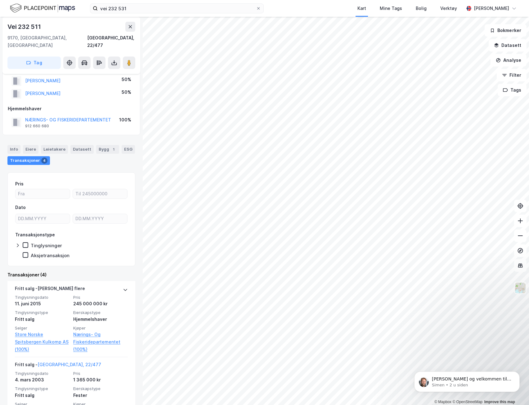
scroll to position [31, 0]
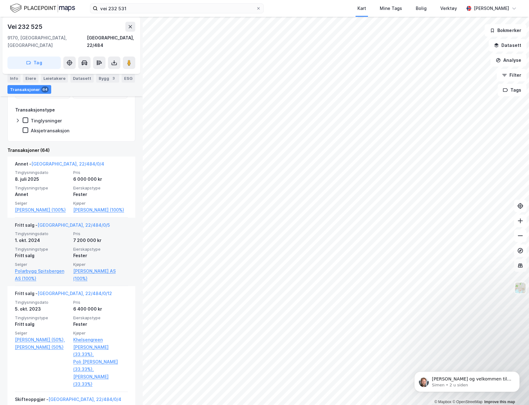
scroll to position [248, 0]
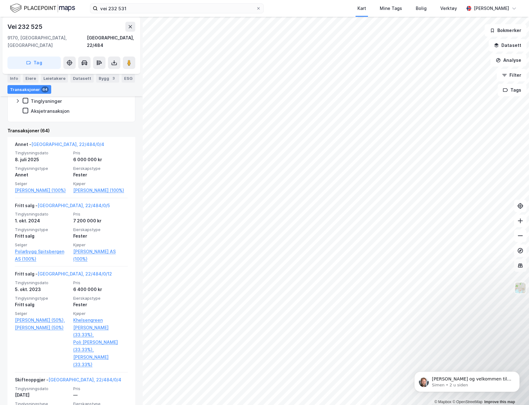
click at [96, 75] on div "Bygg 3" at bounding box center [107, 78] width 23 height 9
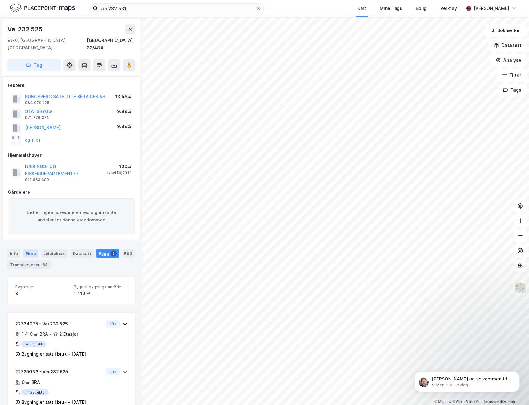
click at [36, 249] on div "Eiere" at bounding box center [31, 253] width 16 height 9
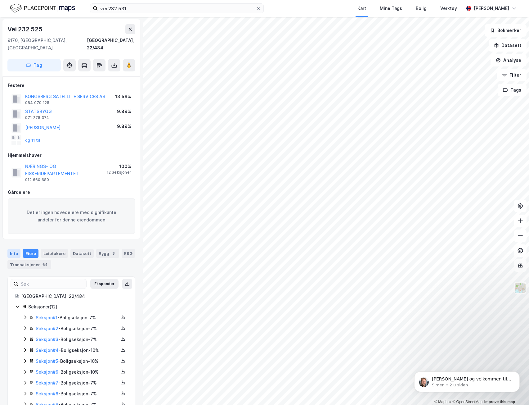
click at [19, 249] on div "Info" at bounding box center [13, 253] width 13 height 9
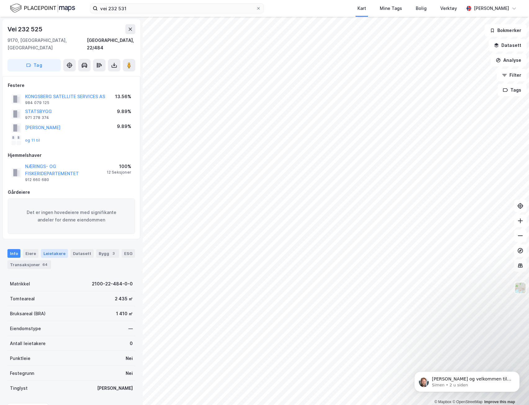
click at [51, 249] on div "Leietakere" at bounding box center [54, 253] width 27 height 9
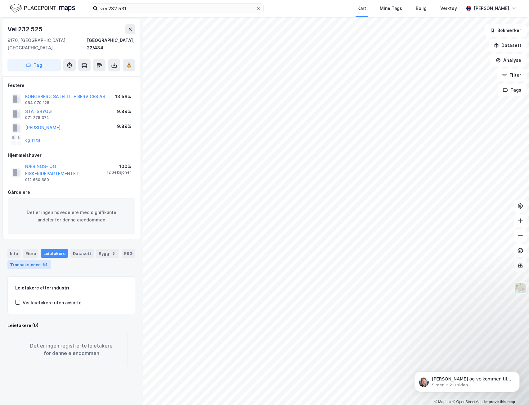
click at [45, 261] on div "64" at bounding box center [44, 264] width 7 height 6
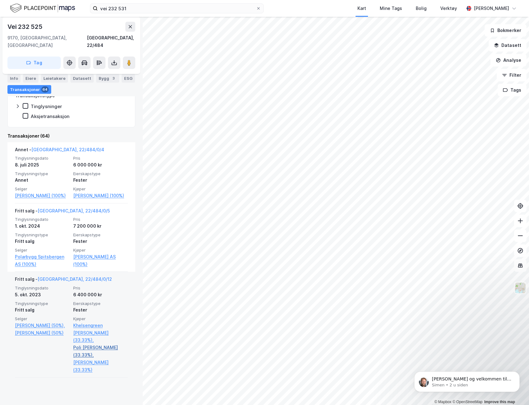
scroll to position [341, 0]
